Goal: Task Accomplishment & Management: Complete application form

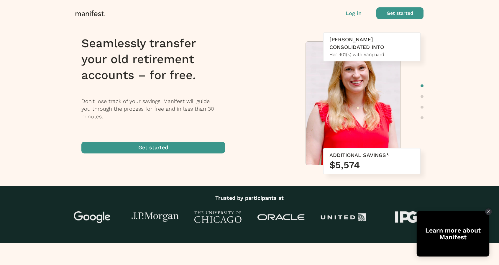
click at [488, 212] on icon "Close Tolstoy widget" at bounding box center [488, 211] width 3 height 3
click at [487, 211] on icon "Close Tolstoy widget" at bounding box center [487, 211] width 3 height 3
click at [490, 211] on icon "Close Tolstoy widget" at bounding box center [487, 211] width 3 height 3
click at [488, 210] on icon "Close Tolstoy widget" at bounding box center [487, 211] width 3 height 3
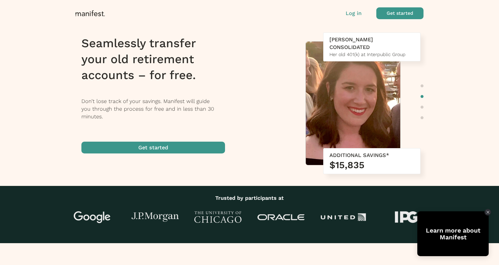
click at [167, 145] on span "button" at bounding box center [153, 148] width 144 height 12
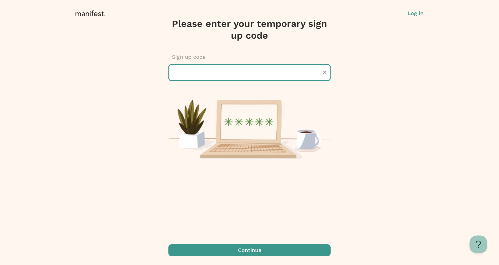
click at [205, 76] on input "text" at bounding box center [249, 72] width 162 height 17
click at [256, 76] on input "text" at bounding box center [249, 72] width 162 height 17
paste input "******"
type input "******"
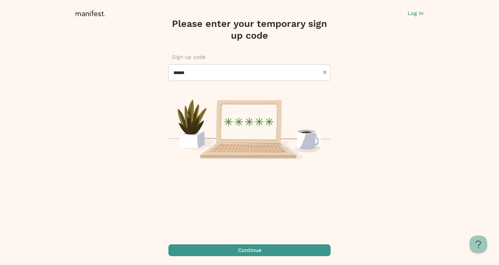
click at [250, 250] on span "submit" at bounding box center [249, 250] width 162 height 12
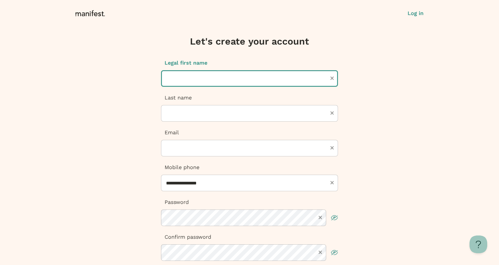
click at [204, 83] on input "text" at bounding box center [249, 78] width 177 height 17
type input "*****"
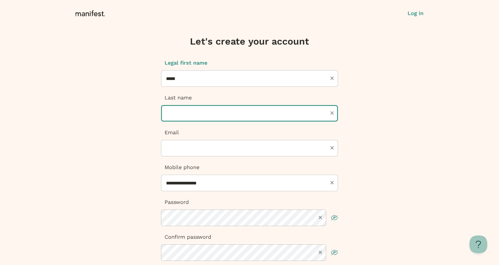
type input "***"
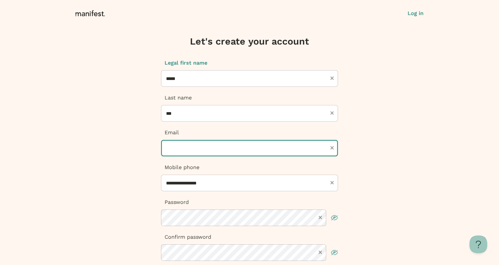
type input "**********"
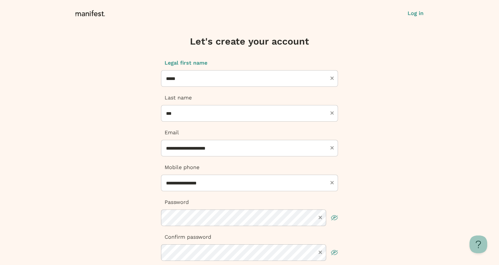
type input "**********"
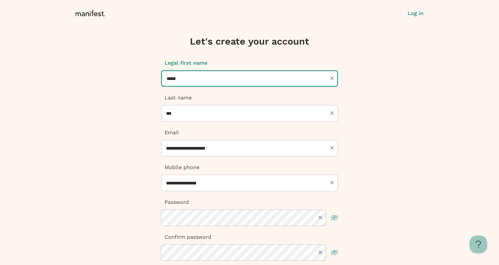
type input "**********"
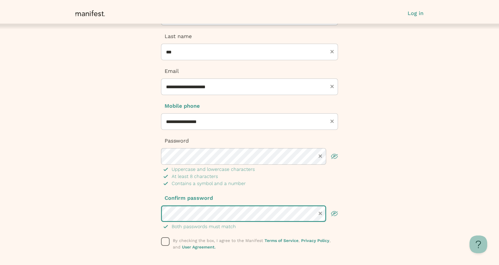
scroll to position [106, 0]
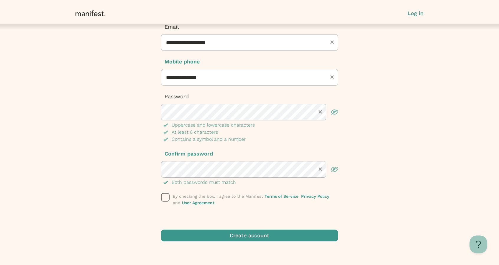
click at [161, 197] on rect "button" at bounding box center [165, 197] width 8 height 8
click at [210, 234] on span "submit" at bounding box center [249, 235] width 177 height 12
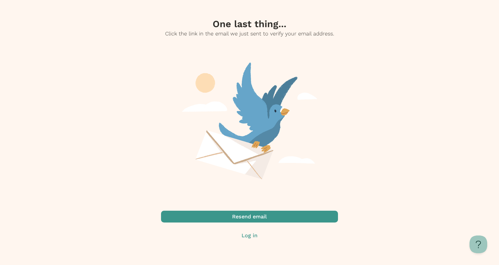
scroll to position [0, 0]
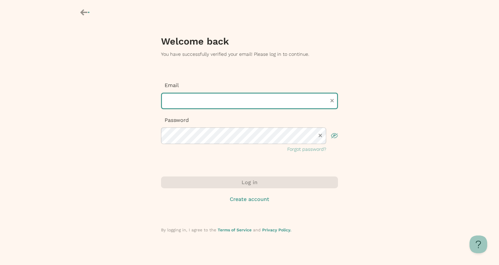
click at [224, 104] on input "text" at bounding box center [249, 101] width 177 height 17
type input "**********"
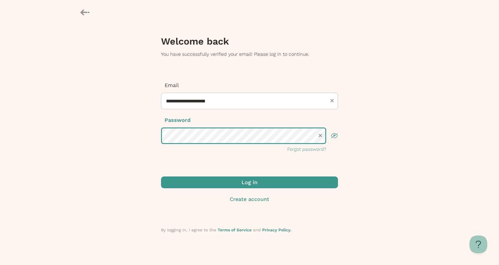
click at [161, 176] on button "Log in" at bounding box center [249, 182] width 177 height 12
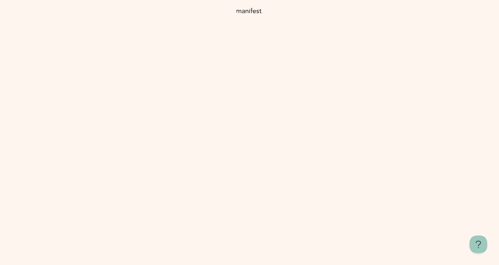
click at [255, 142] on img at bounding box center [249, 146] width 64 height 63
click at [259, 135] on rect at bounding box center [235, 136] width 62 height 15
click at [251, 189] on span "I’ll be here with tips to help you make confident and informed choices—let’s ge…" at bounding box center [258, 190] width 115 height 27
click at [250, 110] on rect at bounding box center [249, 105] width 90 height 15
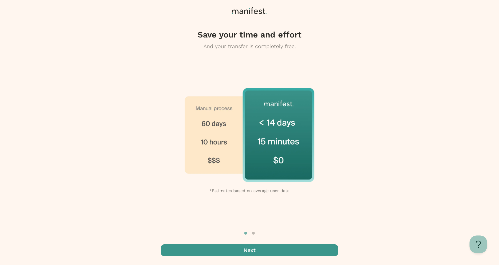
click at [246, 251] on span "button" at bounding box center [249, 250] width 177 height 12
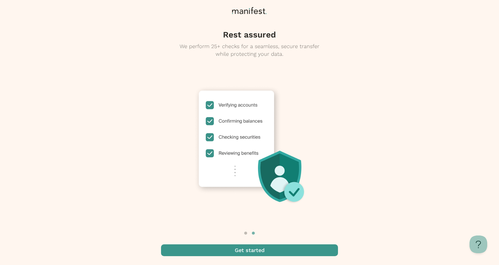
click at [238, 247] on span "button" at bounding box center [249, 250] width 177 height 12
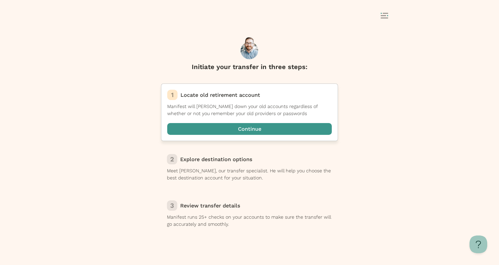
click at [256, 129] on span "button" at bounding box center [249, 129] width 165 height 12
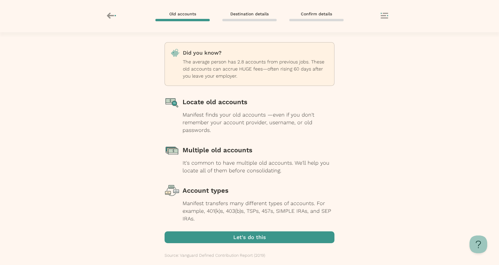
scroll to position [15, 0]
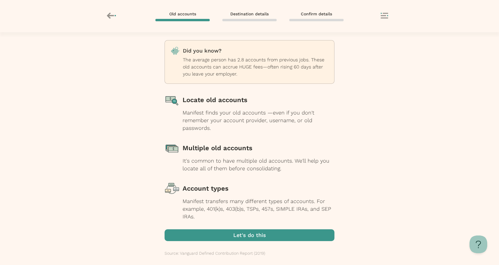
click at [246, 232] on span "button" at bounding box center [250, 235] width 170 height 12
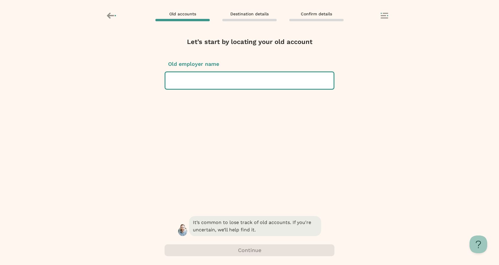
click at [202, 82] on div at bounding box center [249, 80] width 159 height 17
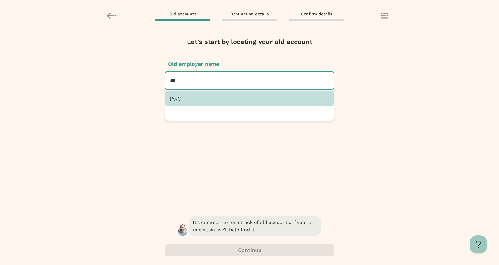
click at [207, 98] on p "PwC" at bounding box center [249, 99] width 159 height 6
type input "***"
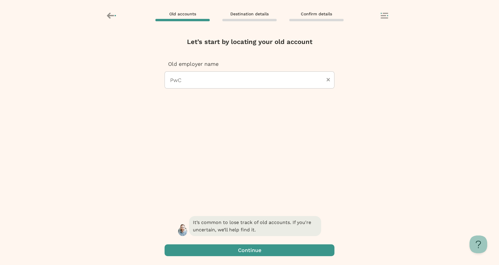
click at [237, 248] on span "button" at bounding box center [250, 250] width 170 height 12
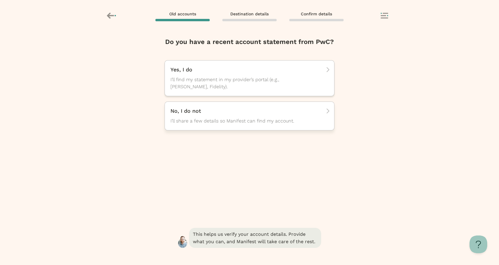
click at [223, 110] on p "No, I do not" at bounding box center [247, 110] width 154 height 7
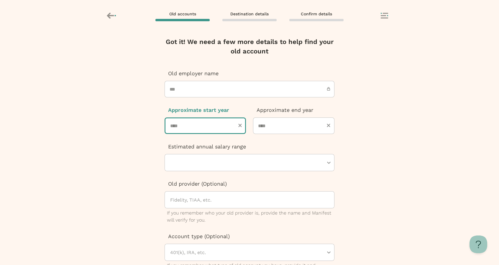
click at [195, 125] on input "number" at bounding box center [205, 125] width 81 height 17
type input "****"
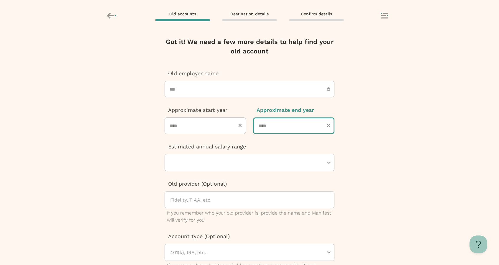
click at [294, 124] on input "number" at bounding box center [293, 125] width 81 height 17
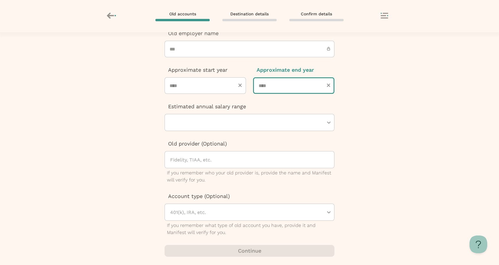
type input "****"
click at [308, 126] on div at bounding box center [247, 122] width 154 height 17
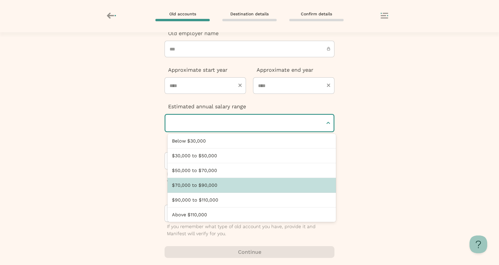
drag, startPoint x: 278, startPoint y: 170, endPoint x: 273, endPoint y: 181, distance: 12.3
click at [273, 181] on div "Below $30,000 $30,000 to $50,000 $50,000 to $70,000 $70,000 to $90,000 $90,000 …" at bounding box center [251, 178] width 168 height 88
click at [275, 182] on div "$70,000 to $90,000" at bounding box center [251, 185] width 168 height 15
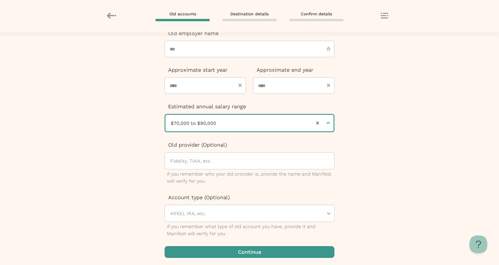
scroll to position [41, 0]
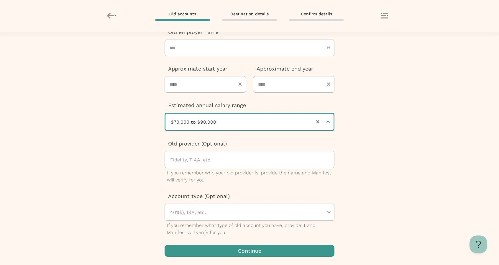
click at [248, 212] on div at bounding box center [247, 212] width 154 height 17
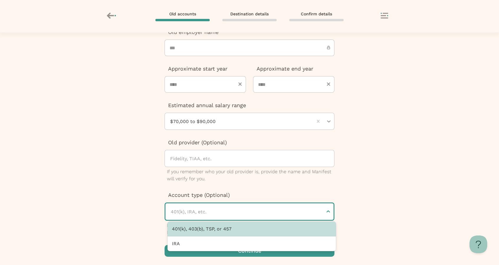
click at [222, 229] on div "401(k), 403(b), TSP, or 457" at bounding box center [251, 228] width 168 height 15
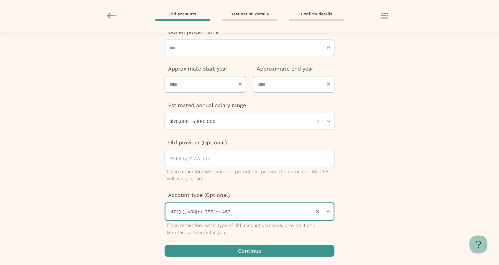
click at [277, 249] on span "button" at bounding box center [250, 251] width 170 height 12
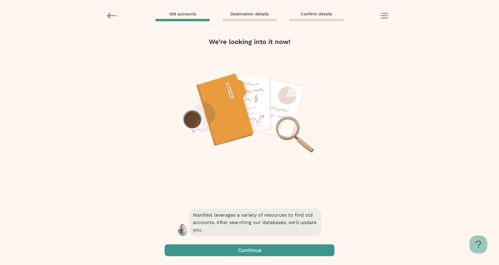
click at [251, 253] on span "button" at bounding box center [250, 250] width 170 height 12
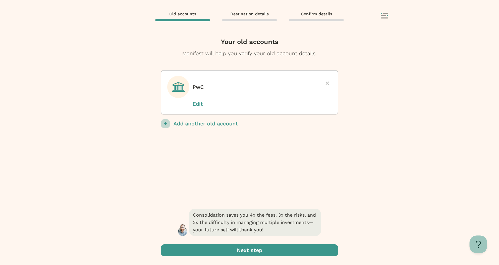
click at [246, 251] on span "submit" at bounding box center [249, 250] width 177 height 12
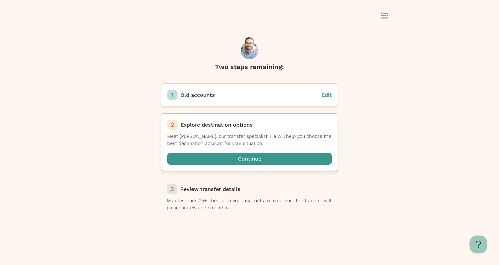
click at [225, 160] on span "button" at bounding box center [249, 159] width 165 height 12
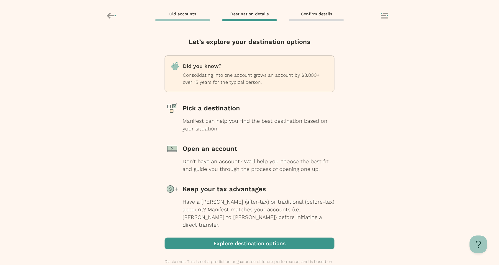
click at [215, 237] on span "button" at bounding box center [250, 243] width 170 height 12
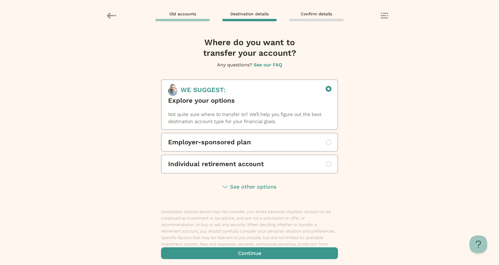
click at [212, 251] on span "button" at bounding box center [249, 253] width 177 height 12
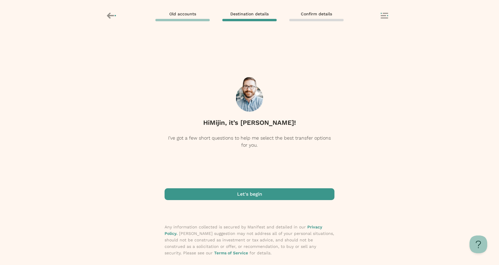
click at [218, 195] on span "button" at bounding box center [250, 194] width 170 height 12
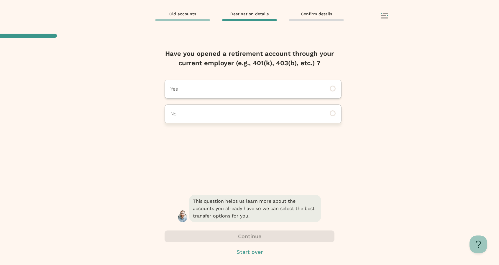
click at [212, 114] on p "No" at bounding box center [244, 113] width 149 height 7
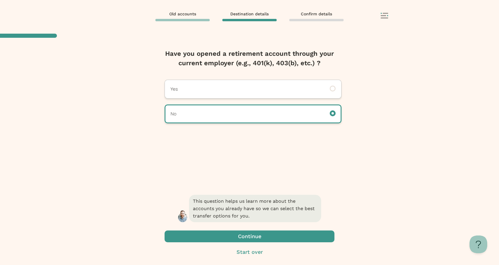
click at [234, 235] on span "button" at bounding box center [250, 236] width 170 height 12
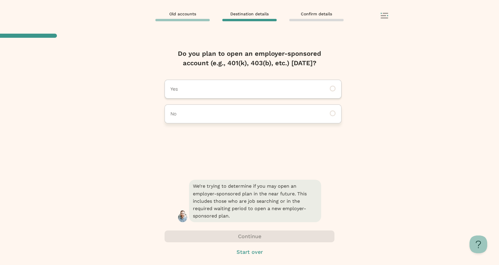
click at [215, 119] on div "No" at bounding box center [253, 113] width 177 height 19
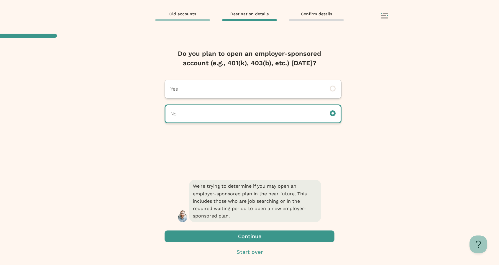
click at [213, 234] on span "button" at bounding box center [250, 236] width 170 height 12
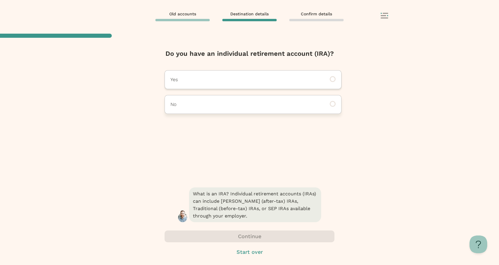
click at [223, 107] on p "No" at bounding box center [244, 104] width 149 height 7
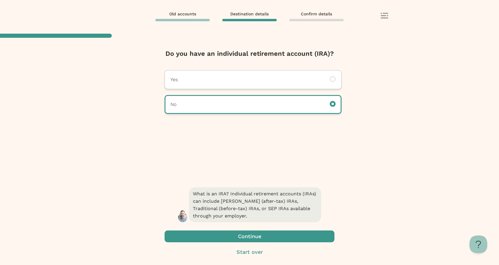
click at [221, 236] on span "button" at bounding box center [250, 236] width 170 height 12
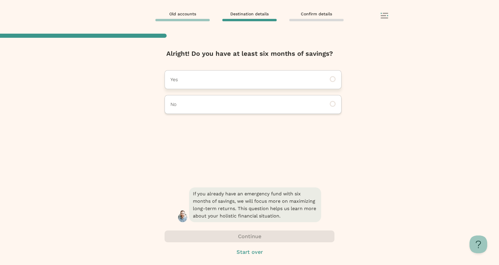
click at [245, 78] on p "Yes" at bounding box center [244, 79] width 149 height 7
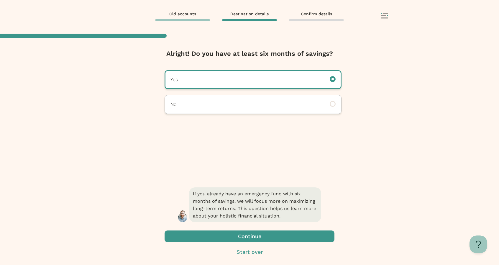
click at [227, 236] on span "button" at bounding box center [250, 236] width 170 height 12
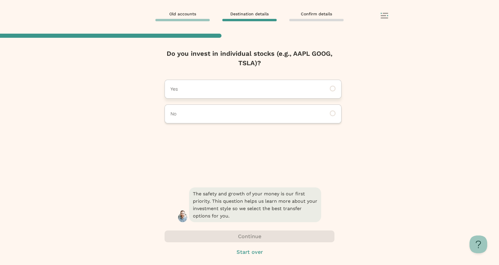
click at [228, 96] on div "Yes" at bounding box center [253, 89] width 177 height 19
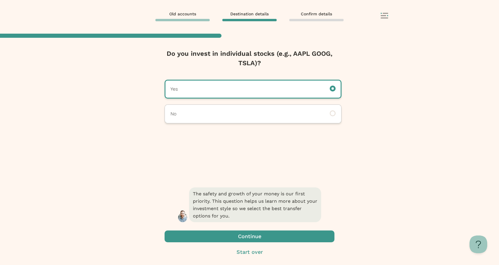
click at [212, 236] on span "button" at bounding box center [250, 236] width 170 height 12
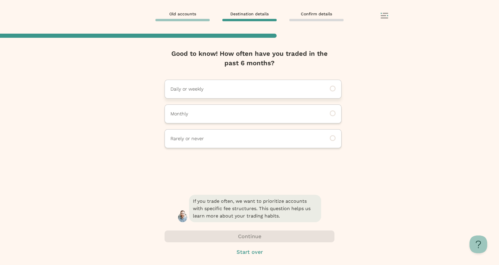
click at [228, 91] on p "Daily or weekly" at bounding box center [244, 89] width 149 height 7
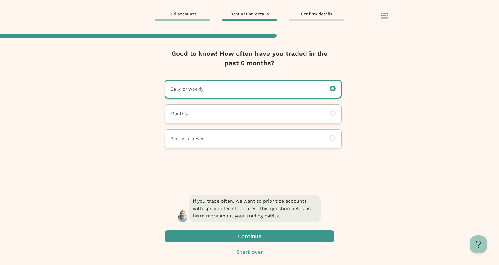
click at [209, 233] on span "button" at bounding box center [250, 236] width 170 height 12
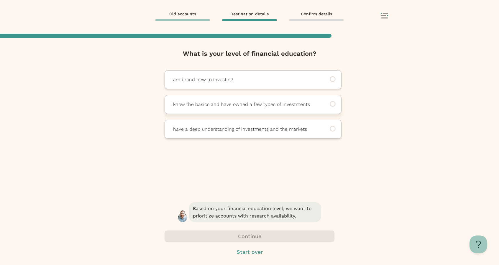
click at [202, 102] on p "I know the basics and have owned a few types of investments" at bounding box center [244, 104] width 149 height 7
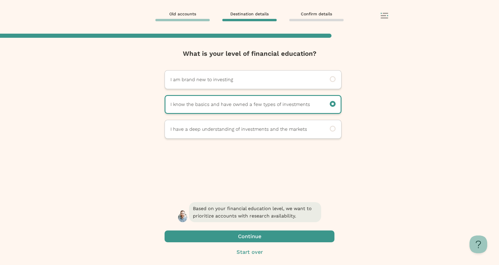
click at [187, 240] on span "button" at bounding box center [250, 236] width 170 height 12
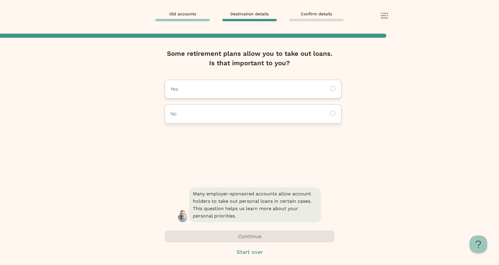
click at [196, 113] on p "No" at bounding box center [244, 113] width 149 height 7
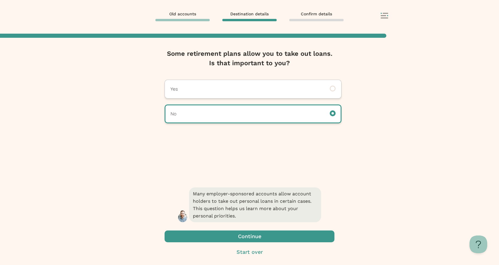
click at [200, 239] on span "button" at bounding box center [250, 236] width 170 height 12
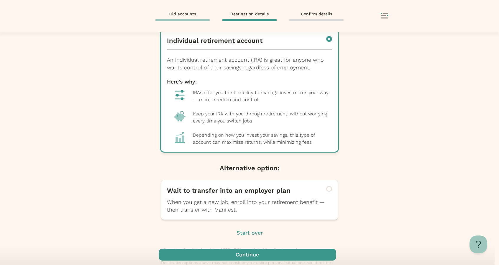
scroll to position [126, 0]
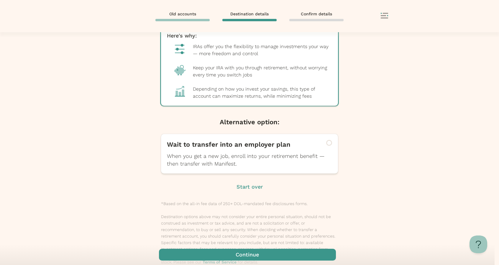
click at [204, 256] on span "button" at bounding box center [247, 255] width 177 height 12
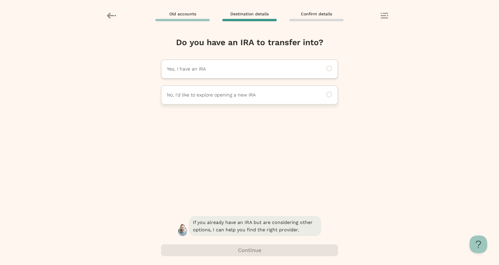
click at [204, 97] on p "No, I'd like to explore opening a new IRA" at bounding box center [241, 94] width 149 height 7
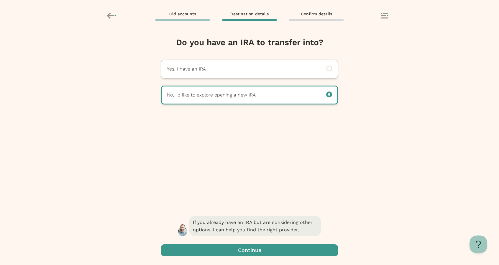
click at [231, 246] on span "button" at bounding box center [249, 250] width 177 height 12
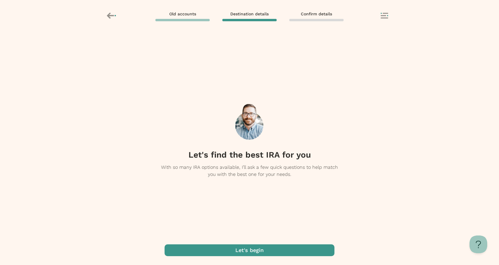
click at [236, 247] on span "button" at bounding box center [250, 250] width 170 height 12
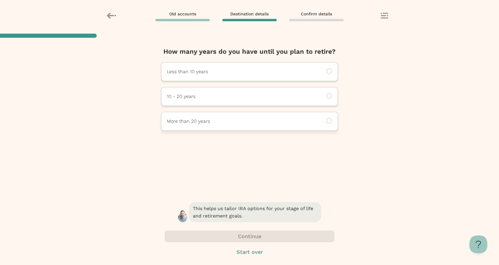
click at [199, 124] on p "More than 20 years" at bounding box center [241, 121] width 149 height 7
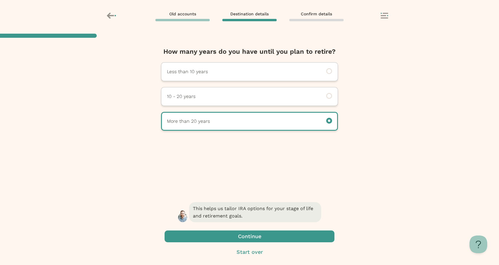
click at [246, 232] on span "button" at bounding box center [250, 236] width 170 height 12
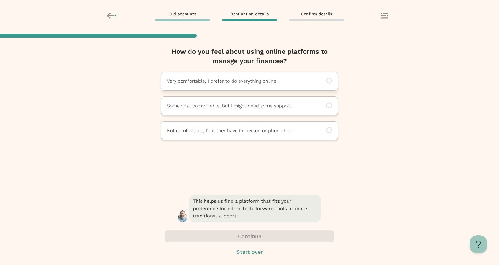
click at [202, 75] on div "Very comfortable, I prefer to do everything online" at bounding box center [249, 81] width 177 height 19
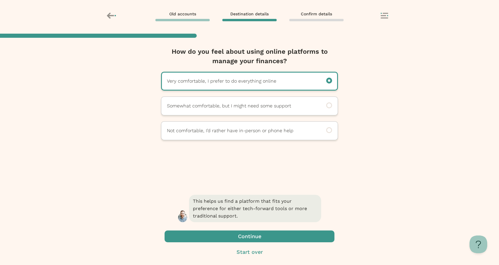
click at [223, 234] on span "button" at bounding box center [250, 236] width 170 height 12
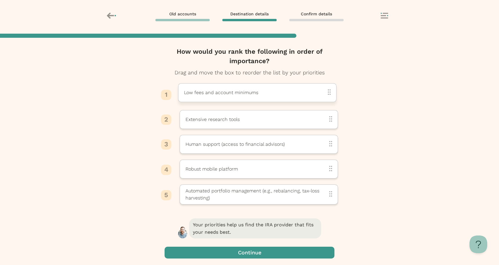
drag, startPoint x: 239, startPoint y: 195, endPoint x: 238, endPoint y: 93, distance: 102.3
click at [238, 93] on p "Low fees and account minimums" at bounding box center [221, 92] width 74 height 7
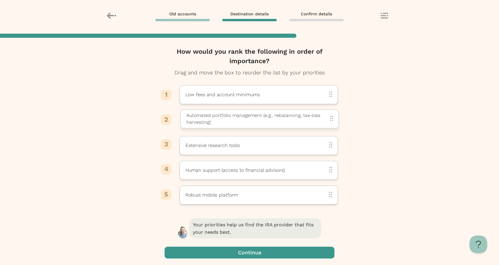
drag, startPoint x: 216, startPoint y: 189, endPoint x: 217, endPoint y: 114, distance: 75.5
click at [217, 114] on p "Automated portfolio management (e.g., rebalancing, tax-loss harvesting)" at bounding box center [258, 118] width 144 height 13
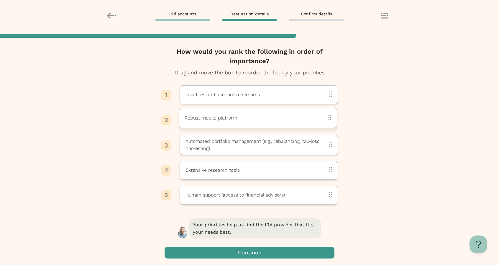
drag, startPoint x: 222, startPoint y: 192, endPoint x: 221, endPoint y: 115, distance: 77.0
click at [221, 115] on p "Robust mobile platform" at bounding box center [211, 118] width 52 height 8
drag, startPoint x: 223, startPoint y: 173, endPoint x: 224, endPoint y: 198, distance: 25.4
click at [241, 252] on span "button" at bounding box center [250, 252] width 170 height 12
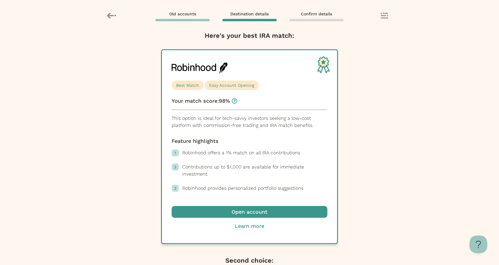
scroll to position [65, 0]
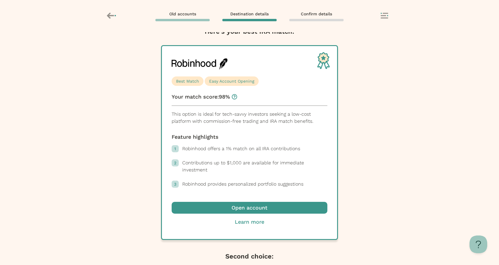
click at [216, 204] on span "button" at bounding box center [250, 208] width 156 height 12
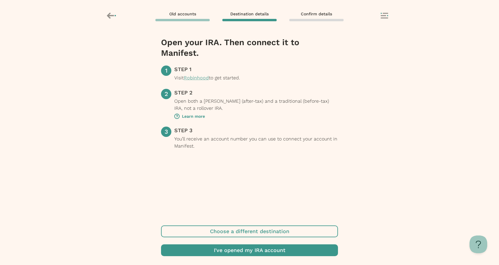
click at [205, 79] on button "Robinhood" at bounding box center [196, 77] width 25 height 7
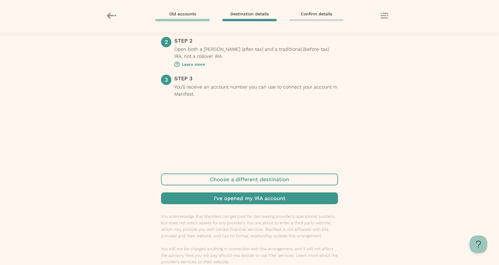
scroll to position [52, 0]
click at [205, 199] on span "button" at bounding box center [249, 198] width 177 height 12
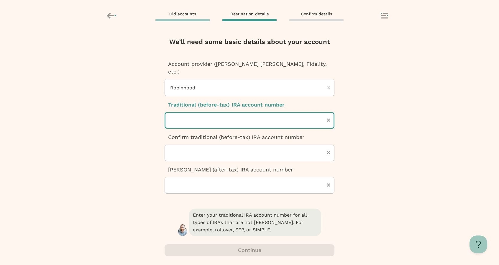
click at [212, 112] on input "text" at bounding box center [250, 120] width 170 height 17
paste input "*********"
type input "*********"
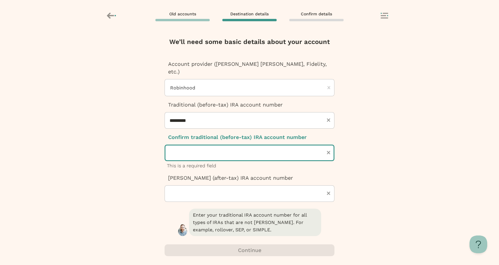
click at [190, 145] on input "text" at bounding box center [250, 152] width 170 height 17
paste input "*********"
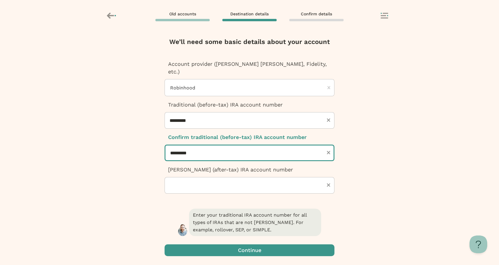
type input "*********"
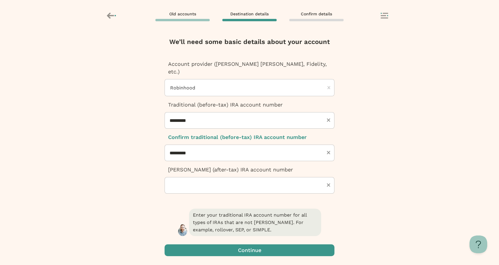
click at [157, 188] on div "Your changes are unsaved Are you sure you want to leave this page? Your changes…" at bounding box center [249, 148] width 499 height 233
click at [231, 251] on span "button" at bounding box center [250, 250] width 170 height 12
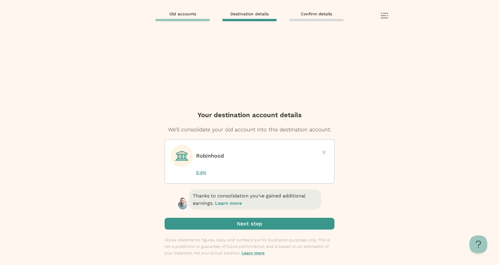
click at [231, 229] on span "submit" at bounding box center [250, 224] width 170 height 12
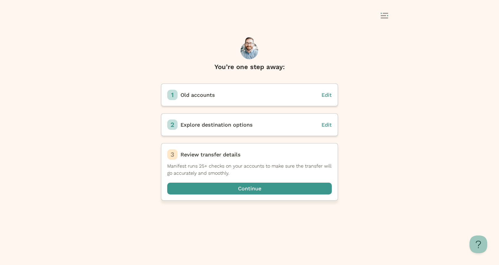
click at [236, 186] on span "button" at bounding box center [249, 189] width 165 height 12
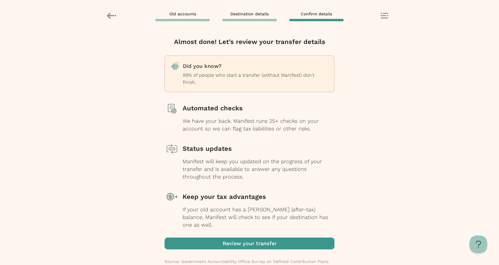
scroll to position [7, 0]
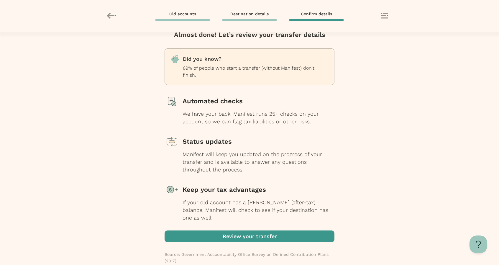
click at [241, 230] on span "button" at bounding box center [250, 236] width 170 height 12
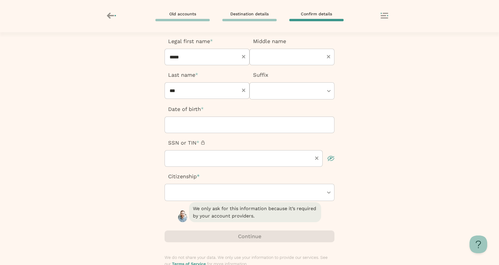
scroll to position [24, 0]
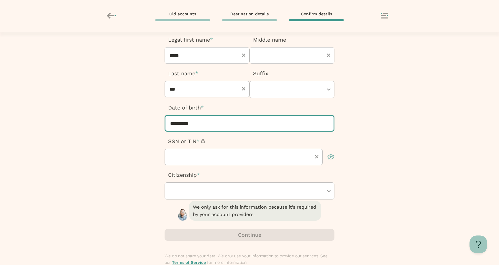
click at [214, 118] on input "**********" at bounding box center [250, 123] width 170 height 17
type input "**********"
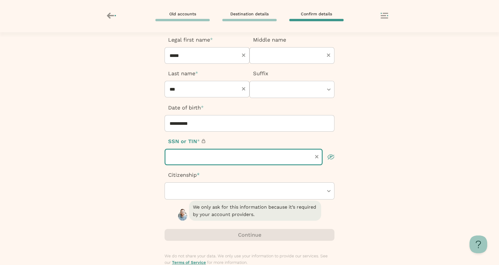
click at [218, 155] on input "text" at bounding box center [244, 157] width 158 height 17
type input "*********"
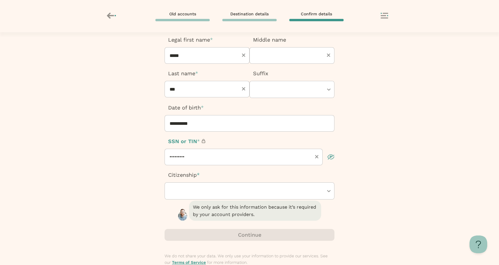
click at [216, 190] on div at bounding box center [247, 191] width 154 height 17
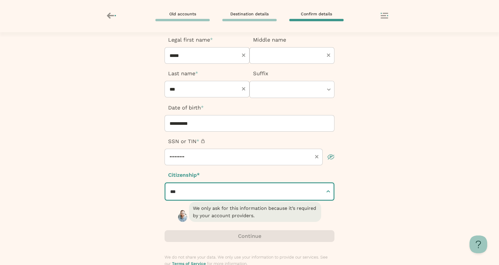
scroll to position [0, 0]
type input "*****"
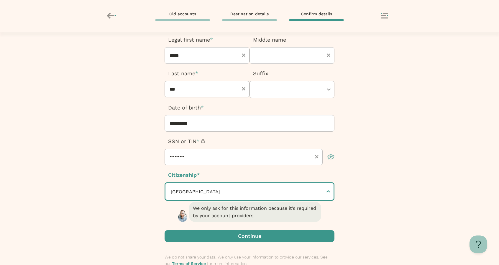
click at [131, 211] on div "**********" at bounding box center [249, 148] width 499 height 233
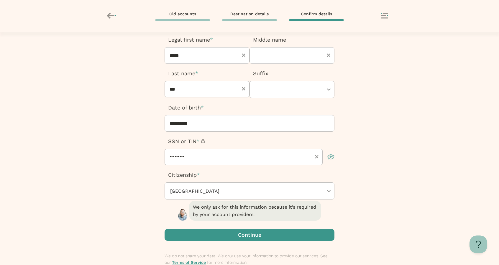
scroll to position [56, 0]
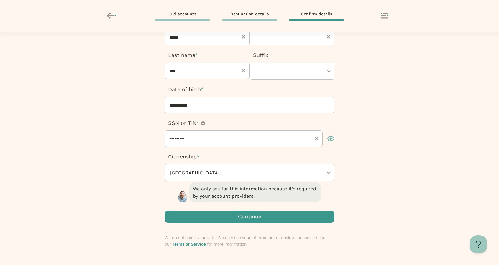
click at [220, 218] on span "button" at bounding box center [250, 217] width 170 height 12
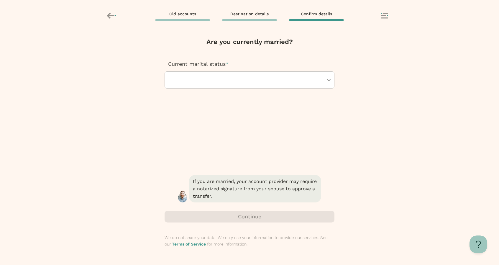
scroll to position [0, 0]
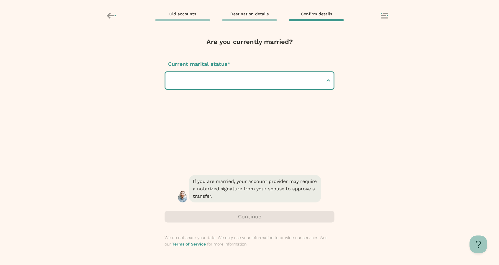
click at [189, 83] on div at bounding box center [246, 80] width 153 height 17
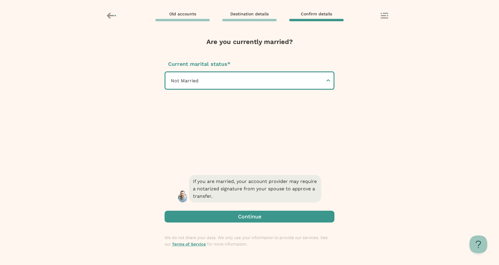
click at [230, 212] on span "button" at bounding box center [250, 217] width 170 height 12
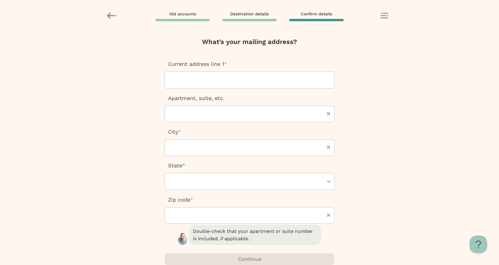
click at [219, 86] on div at bounding box center [250, 80] width 160 height 17
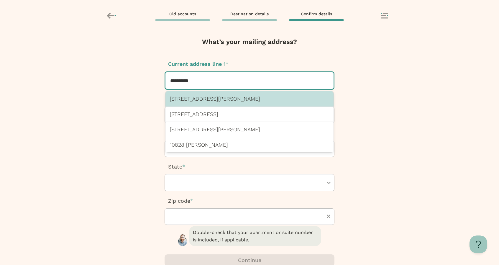
click at [224, 96] on p "10828 Bubb Rd, Cupertino, CA 95014 US" at bounding box center [249, 99] width 159 height 6
type input "**********"
type input "*********"
type input "*****"
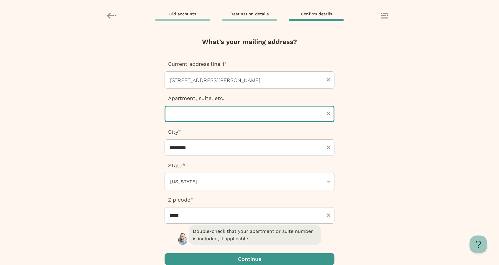
click at [214, 114] on input "text" at bounding box center [250, 114] width 170 height 17
type input "****"
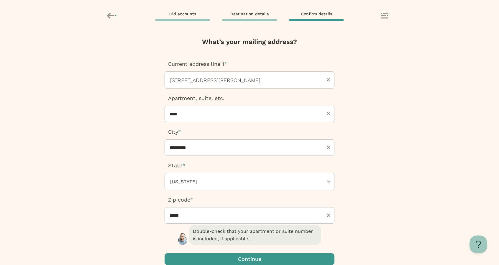
click at [132, 160] on div "Your changes are unsaved Are you sure you want to leave this page? Your changes…" at bounding box center [249, 148] width 499 height 233
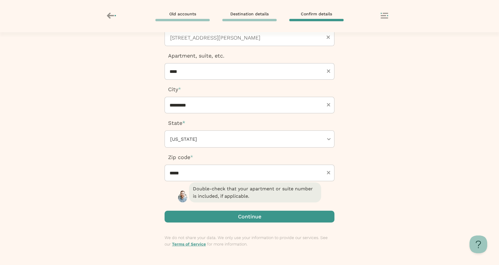
click at [238, 213] on span "button" at bounding box center [250, 217] width 170 height 12
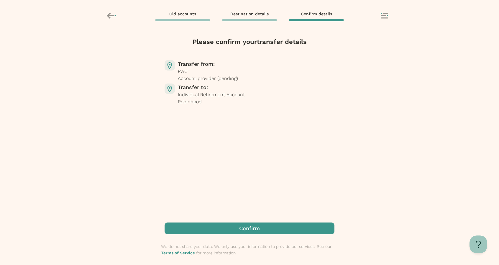
click at [257, 225] on span "button" at bounding box center [250, 228] width 170 height 12
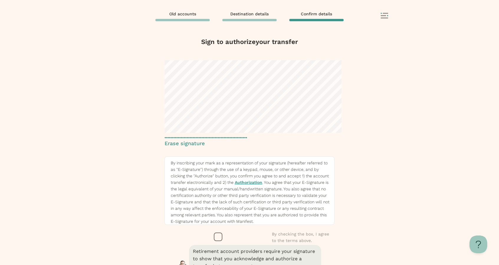
click at [347, 114] on div "Sign to authorize your transfer Erase signature By inscribing your mark as a re…" at bounding box center [249, 148] width 499 height 233
click at [214, 232] on icon "button" at bounding box center [218, 236] width 9 height 9
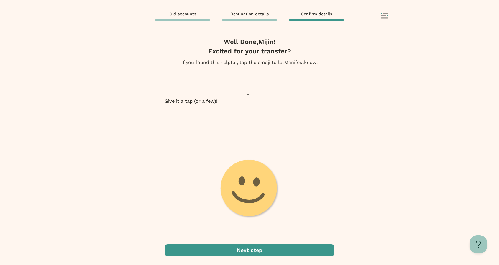
click at [248, 161] on image at bounding box center [249, 188] width 63 height 63
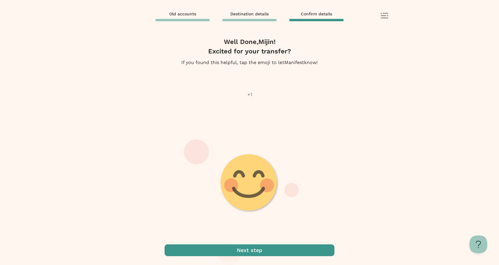
click at [254, 165] on g at bounding box center [250, 183] width 170 height 170
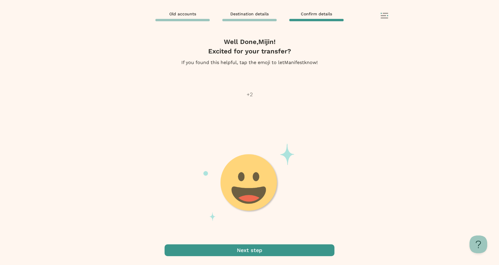
click at [256, 166] on image at bounding box center [250, 183] width 60 height 60
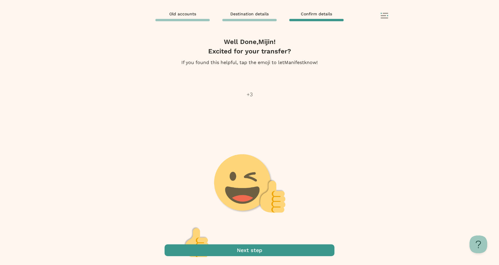
click at [256, 166] on image at bounding box center [249, 183] width 72 height 60
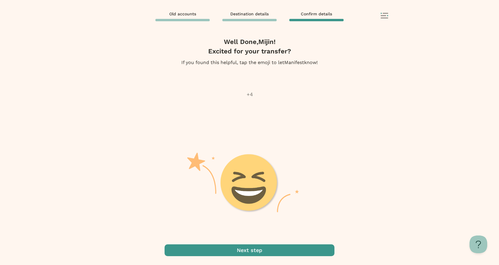
click at [256, 166] on image at bounding box center [250, 183] width 60 height 60
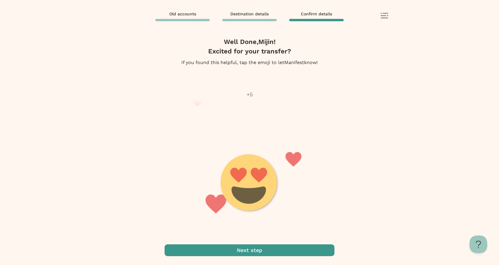
click at [243, 247] on span "button" at bounding box center [250, 250] width 170 height 12
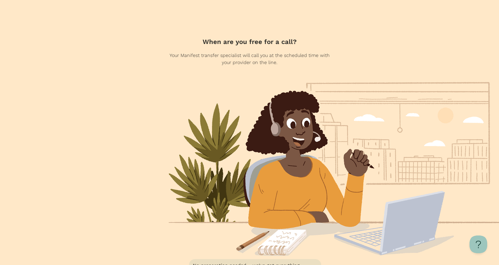
click at [356, 264] on div at bounding box center [249, 265] width 499 height 0
